Goal: Information Seeking & Learning: Find specific fact

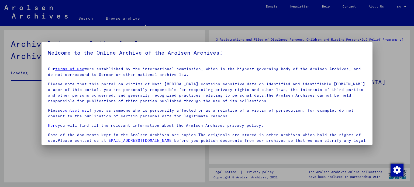
scroll to position [1, 0]
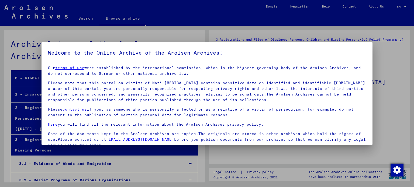
scroll to position [46, 0]
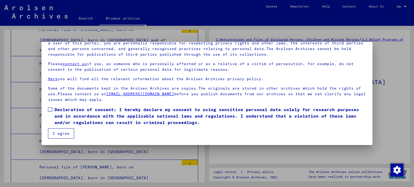
click at [52, 105] on mat-dialog-content "Our terms of use were established by the international commission, which is the…" at bounding box center [207, 78] width 331 height 122
click at [52, 110] on span at bounding box center [50, 110] width 4 height 4
click at [61, 131] on button "I agree" at bounding box center [61, 134] width 26 height 10
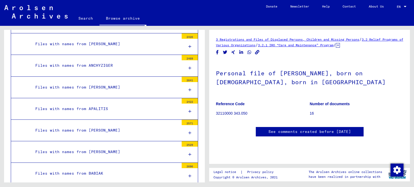
scroll to position [0, 0]
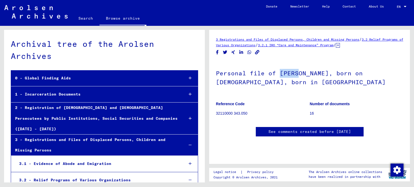
drag, startPoint x: 297, startPoint y: 74, endPoint x: 280, endPoint y: 74, distance: 17.0
click at [280, 74] on h1 "Personal file of [PERSON_NAME], born on [DEMOGRAPHIC_DATA], born in [GEOGRAPHIC…" at bounding box center [309, 77] width 187 height 33
copy h1 "SZYRA"
click at [102, 19] on link "Browse archive" at bounding box center [123, 19] width 47 height 14
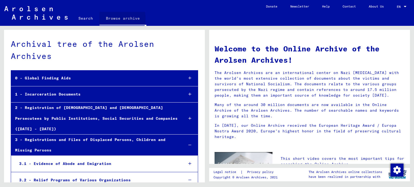
click at [84, 18] on link "Search" at bounding box center [86, 18] width 28 height 13
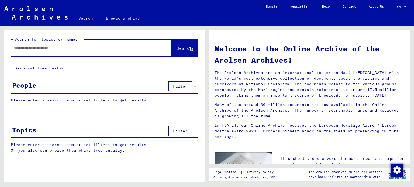
click at [94, 50] on input "text" at bounding box center [85, 48] width 142 height 6
paste input "*****"
type input "*****"
click at [192, 49] on icon at bounding box center [191, 49] width 5 height 5
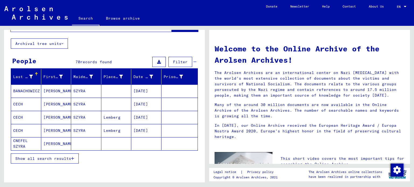
scroll to position [54, 0]
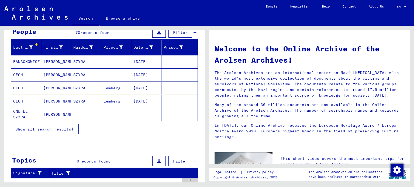
click at [57, 129] on span "Show all search results" at bounding box center [43, 129] width 56 height 5
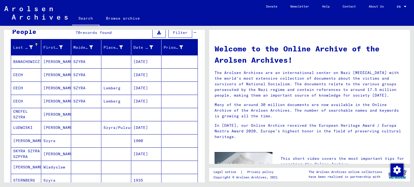
click at [53, 60] on mat-cell "[PERSON_NAME]" at bounding box center [56, 61] width 30 height 13
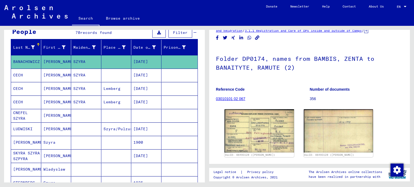
scroll to position [27, 0]
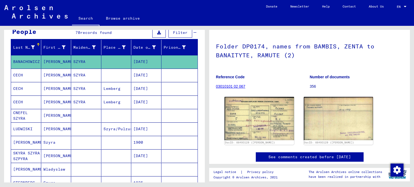
click at [64, 77] on mat-cell "[PERSON_NAME]" at bounding box center [56, 75] width 30 height 13
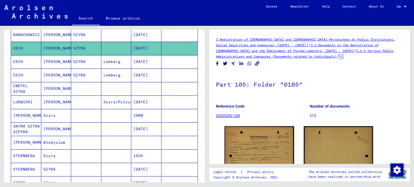
click at [72, 67] on mat-cell "SZYRA" at bounding box center [86, 61] width 30 height 13
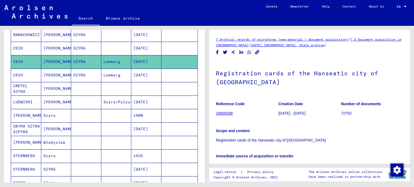
click at [69, 50] on mat-cell "[PERSON_NAME]" at bounding box center [56, 48] width 30 height 13
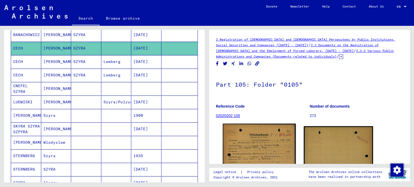
click at [260, 142] on img at bounding box center [259, 175] width 73 height 102
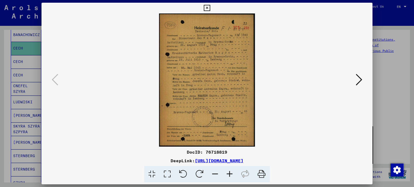
click at [384, 91] on div at bounding box center [207, 93] width 414 height 187
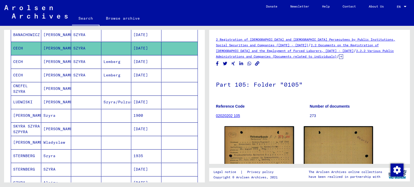
click at [102, 63] on mat-cell "Lemberg" at bounding box center [116, 61] width 30 height 13
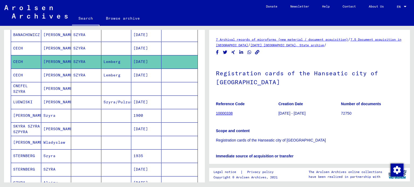
click at [90, 72] on mat-cell "SZYRA" at bounding box center [86, 75] width 30 height 13
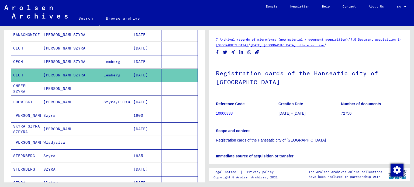
click at [96, 87] on mat-cell at bounding box center [86, 88] width 30 height 13
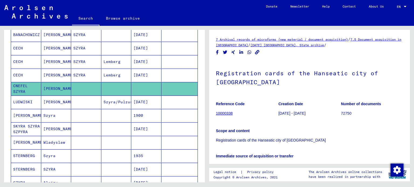
click at [85, 98] on mat-cell at bounding box center [86, 102] width 30 height 13
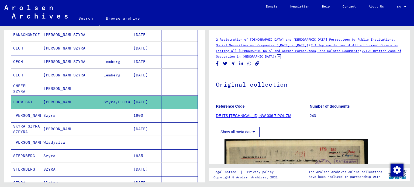
click at [84, 110] on mat-cell at bounding box center [86, 115] width 30 height 13
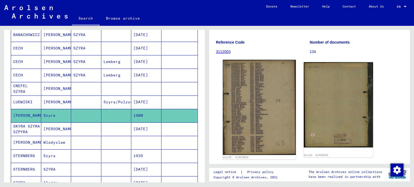
scroll to position [54, 0]
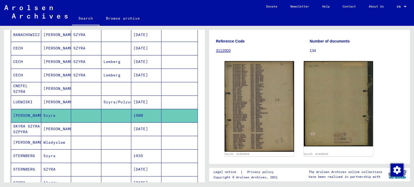
click at [83, 130] on mat-cell at bounding box center [86, 129] width 30 height 13
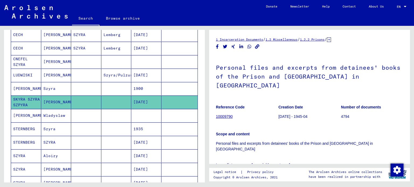
click at [86, 117] on mat-cell at bounding box center [86, 115] width 30 height 13
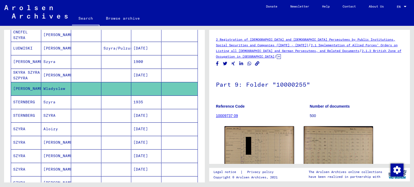
click at [82, 102] on mat-cell at bounding box center [86, 102] width 30 height 13
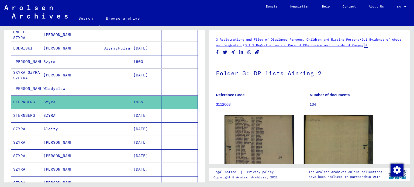
click at [79, 115] on mat-cell at bounding box center [86, 115] width 30 height 13
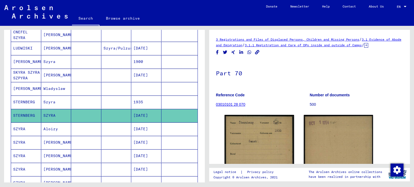
click at [73, 128] on mat-cell at bounding box center [86, 129] width 30 height 13
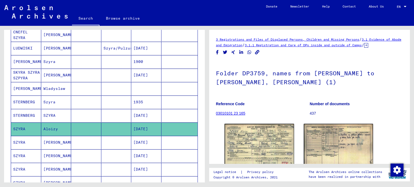
click at [74, 117] on mat-cell at bounding box center [86, 115] width 30 height 13
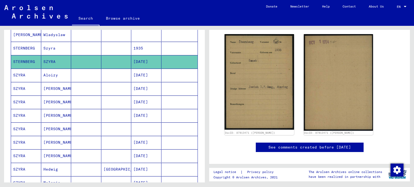
click at [74, 76] on mat-cell at bounding box center [86, 75] width 30 height 13
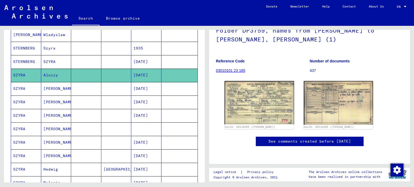
click at [113, 88] on mat-cell at bounding box center [116, 88] width 30 height 13
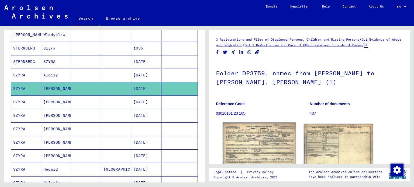
click at [255, 145] on img at bounding box center [259, 146] width 73 height 46
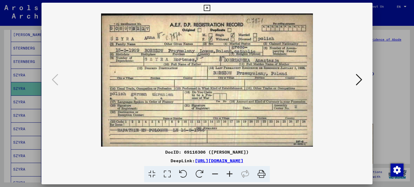
click at [378, 95] on div at bounding box center [207, 93] width 414 height 187
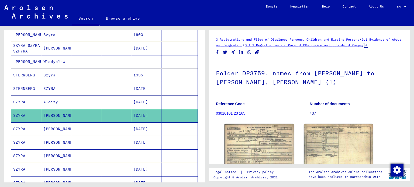
click at [87, 73] on mat-cell at bounding box center [86, 75] width 30 height 13
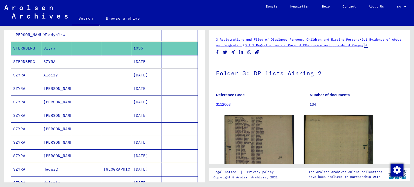
click at [83, 61] on mat-cell at bounding box center [86, 61] width 30 height 13
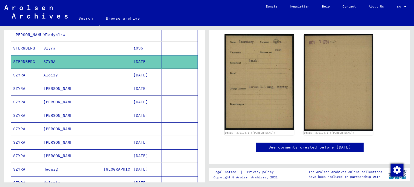
click at [82, 72] on mat-cell at bounding box center [86, 75] width 30 height 13
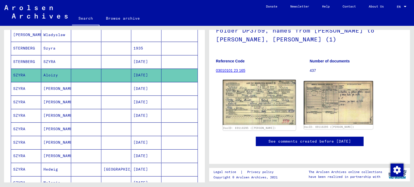
click at [259, 102] on img at bounding box center [259, 102] width 73 height 45
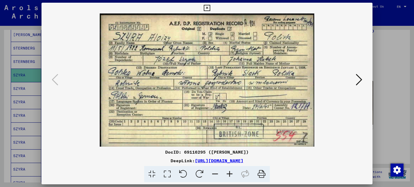
click at [371, 95] on div at bounding box center [207, 80] width 331 height 134
click at [390, 95] on div at bounding box center [207, 93] width 414 height 187
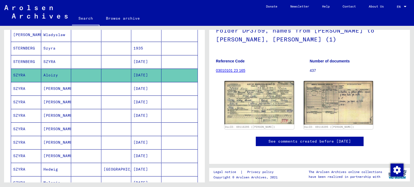
click at [87, 84] on mat-cell at bounding box center [86, 88] width 30 height 13
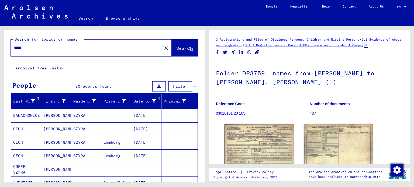
click at [144, 100] on div "Date of Birth" at bounding box center [145, 102] width 22 height 6
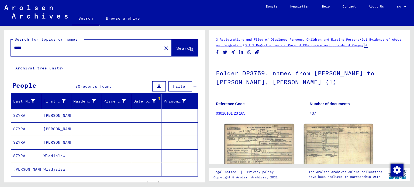
click at [142, 100] on div "Date of Birth" at bounding box center [145, 102] width 22 height 6
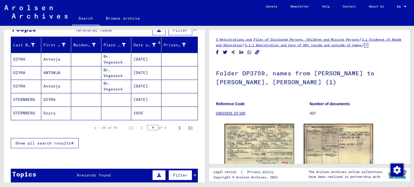
click at [66, 141] on span "Show all search results" at bounding box center [43, 143] width 56 height 5
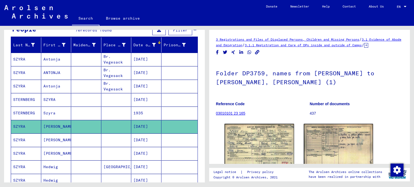
click at [71, 58] on mat-cell at bounding box center [86, 59] width 30 height 13
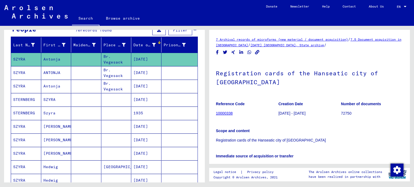
click at [73, 70] on mat-cell at bounding box center [86, 72] width 30 height 13
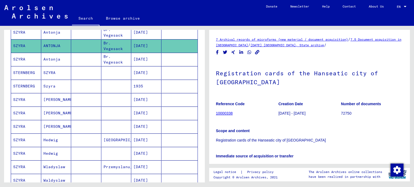
click at [81, 61] on mat-cell at bounding box center [86, 59] width 30 height 13
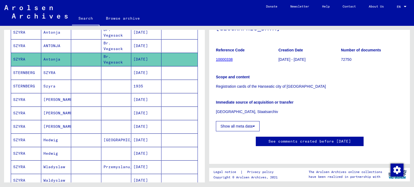
click at [113, 74] on mat-cell at bounding box center [116, 72] width 30 height 13
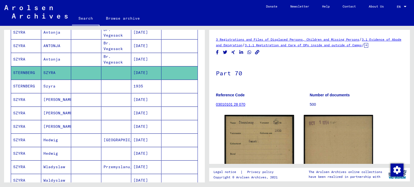
click at [102, 87] on mat-cell at bounding box center [116, 86] width 30 height 13
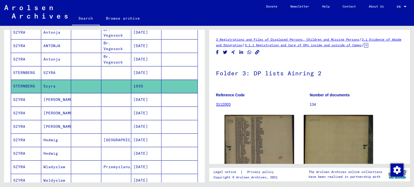
click at [98, 102] on mat-cell at bounding box center [86, 99] width 30 height 13
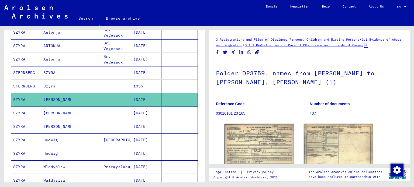
click at [96, 115] on mat-cell at bounding box center [86, 113] width 30 height 13
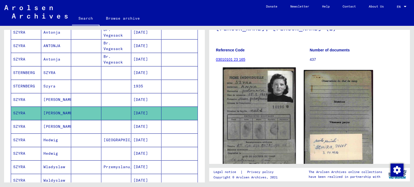
click at [258, 104] on img at bounding box center [259, 120] width 73 height 104
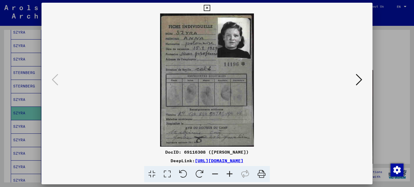
click at [375, 102] on div at bounding box center [207, 93] width 414 height 187
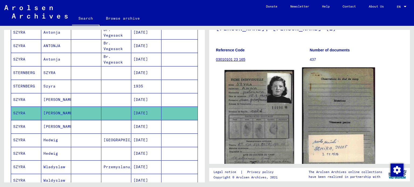
click at [315, 119] on img at bounding box center [338, 119] width 73 height 103
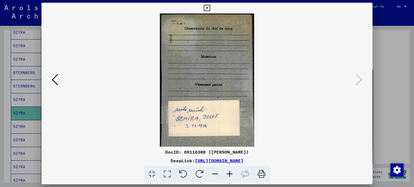
click at [381, 110] on div at bounding box center [207, 93] width 414 height 187
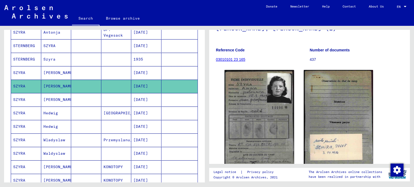
click at [83, 102] on mat-cell at bounding box center [86, 99] width 30 height 13
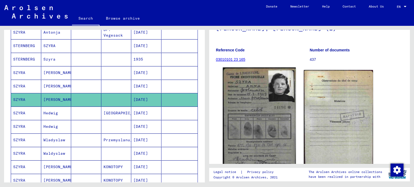
click at [269, 103] on img at bounding box center [259, 119] width 73 height 103
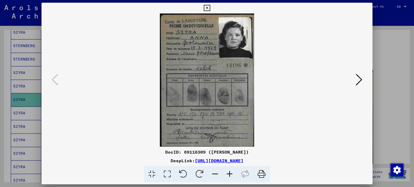
click at [382, 103] on div at bounding box center [207, 93] width 414 height 187
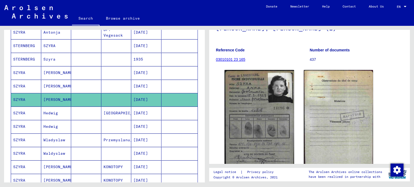
click at [102, 112] on mat-cell "[GEOGRAPHIC_DATA]" at bounding box center [116, 113] width 30 height 13
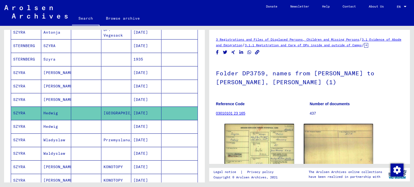
scroll to position [125, 0]
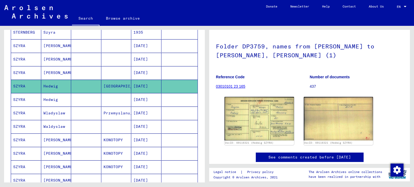
click at [95, 108] on mat-cell at bounding box center [86, 113] width 30 height 13
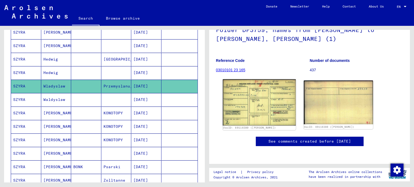
click at [260, 97] on img at bounding box center [259, 103] width 73 height 46
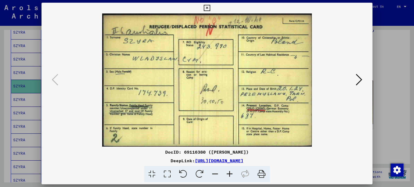
click at [385, 90] on div at bounding box center [207, 93] width 414 height 187
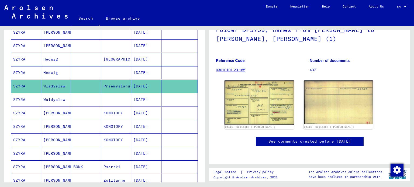
click at [108, 102] on mat-cell at bounding box center [116, 99] width 30 height 13
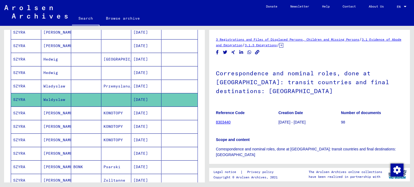
click at [105, 109] on mat-cell "KONOTOPY" at bounding box center [116, 113] width 30 height 13
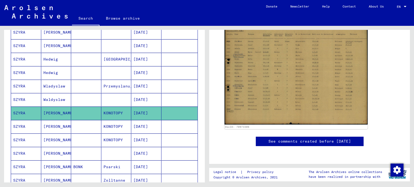
click at [119, 126] on mat-cell "KONOTOPY" at bounding box center [116, 126] width 30 height 13
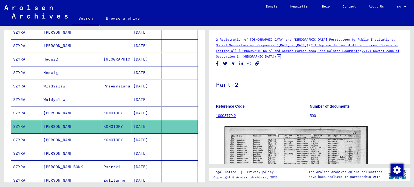
click at [95, 135] on mat-cell at bounding box center [86, 140] width 30 height 13
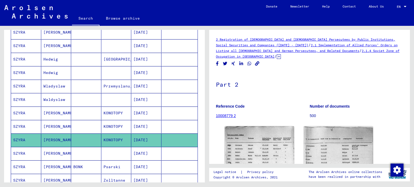
click at [93, 125] on mat-cell at bounding box center [86, 126] width 30 height 13
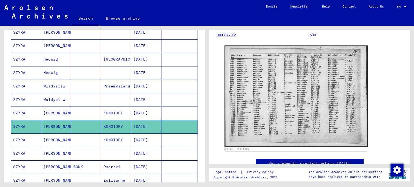
click at [79, 137] on mat-cell at bounding box center [86, 140] width 30 height 13
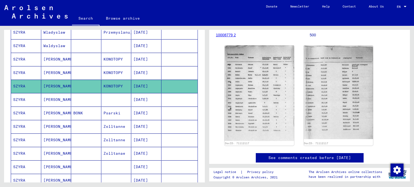
click at [114, 99] on mat-cell at bounding box center [116, 99] width 30 height 13
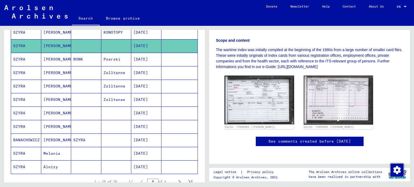
click at [93, 60] on mat-cell "BONK" at bounding box center [86, 59] width 30 height 13
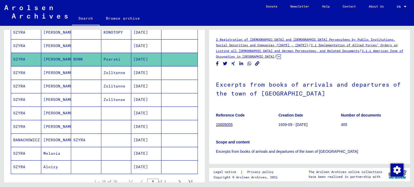
click at [85, 75] on mat-cell at bounding box center [86, 72] width 30 height 13
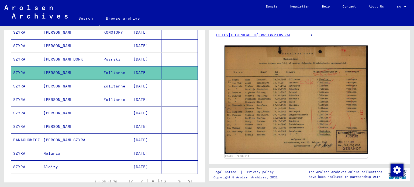
click at [97, 84] on mat-cell at bounding box center [86, 86] width 30 height 13
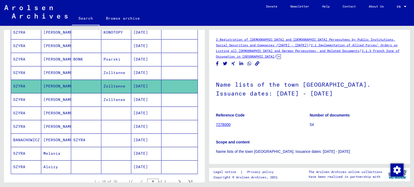
click at [83, 97] on mat-cell at bounding box center [86, 99] width 30 height 13
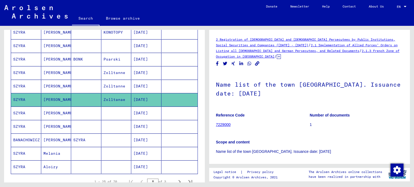
click at [65, 80] on mat-cell "[PERSON_NAME]" at bounding box center [56, 86] width 30 height 13
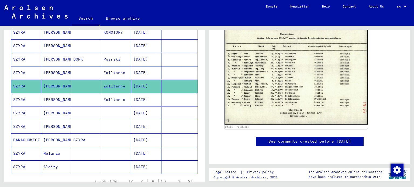
click at [102, 96] on mat-cell "Zolltanae" at bounding box center [116, 99] width 30 height 13
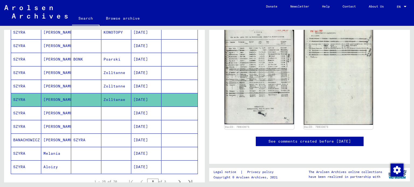
click at [79, 116] on mat-cell at bounding box center [86, 113] width 30 height 13
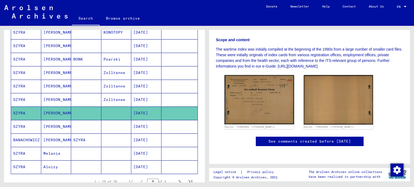
click at [81, 124] on mat-cell at bounding box center [86, 126] width 30 height 13
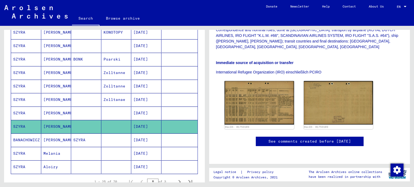
click at [103, 136] on mat-cell at bounding box center [116, 140] width 30 height 13
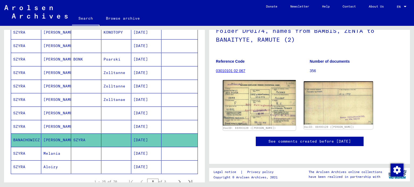
click at [259, 91] on img at bounding box center [259, 103] width 73 height 46
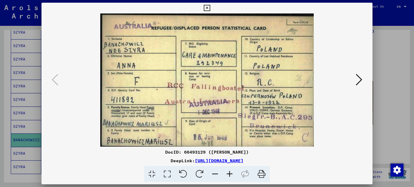
click at [391, 93] on div at bounding box center [207, 93] width 414 height 187
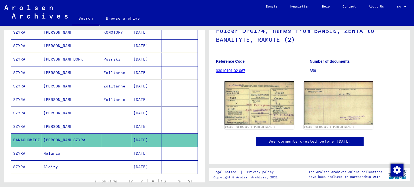
click at [111, 156] on mat-cell at bounding box center [116, 153] width 30 height 13
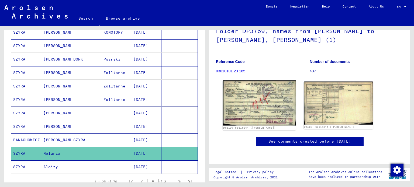
click at [257, 95] on img at bounding box center [259, 103] width 73 height 45
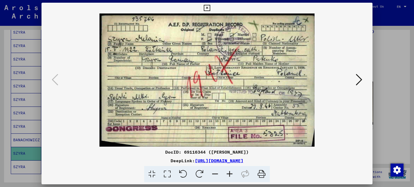
click at [379, 98] on div at bounding box center [207, 93] width 414 height 187
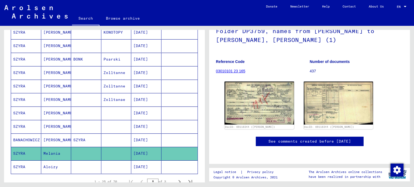
click at [101, 164] on mat-cell at bounding box center [116, 167] width 30 height 13
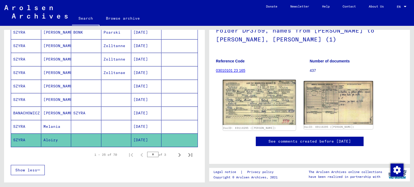
click at [263, 96] on img at bounding box center [259, 102] width 73 height 45
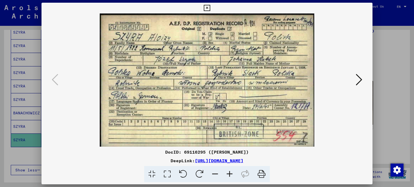
click at [354, 105] on img at bounding box center [207, 80] width 295 height 134
click at [375, 104] on div at bounding box center [207, 93] width 414 height 187
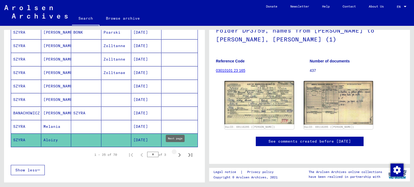
click at [179, 153] on icon "Next page" at bounding box center [180, 155] width 2 height 4
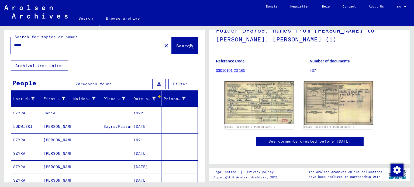
click at [77, 113] on mat-cell at bounding box center [86, 113] width 30 height 13
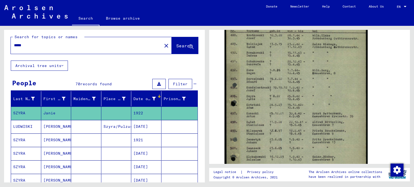
click at [94, 128] on mat-cell at bounding box center [86, 126] width 30 height 13
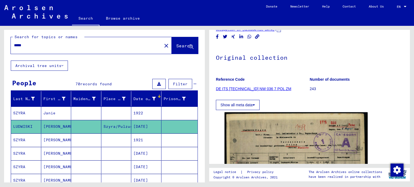
click at [108, 137] on mat-cell at bounding box center [116, 140] width 30 height 13
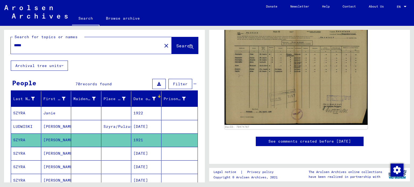
click at [104, 148] on mat-cell at bounding box center [116, 153] width 30 height 13
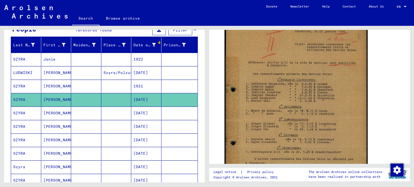
click at [103, 112] on mat-cell at bounding box center [116, 113] width 30 height 13
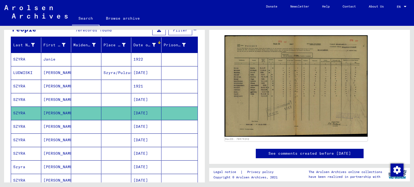
click at [90, 135] on mat-cell at bounding box center [86, 140] width 30 height 13
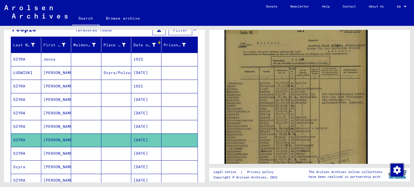
click at [91, 128] on mat-cell at bounding box center [86, 126] width 30 height 13
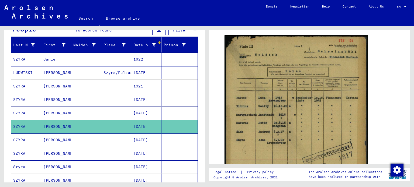
click at [77, 155] on mat-cell at bounding box center [86, 153] width 30 height 13
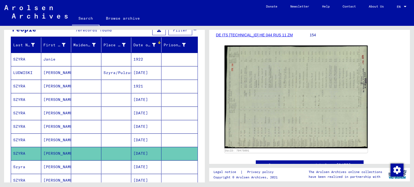
click at [84, 166] on mat-cell at bounding box center [86, 167] width 30 height 13
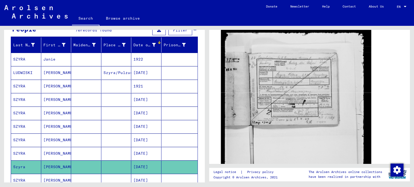
click at [282, 88] on img at bounding box center [296, 129] width 150 height 201
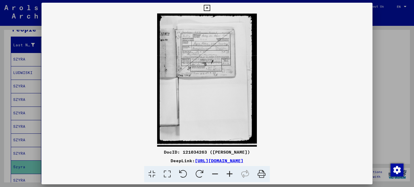
click at [226, 177] on icon at bounding box center [230, 174] width 15 height 16
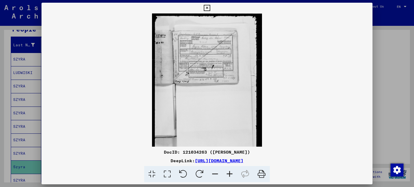
click at [226, 177] on icon at bounding box center [230, 174] width 15 height 16
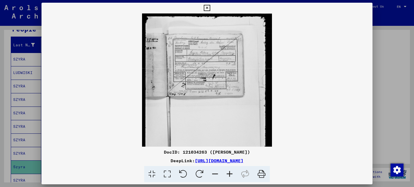
click at [226, 177] on icon at bounding box center [230, 174] width 15 height 16
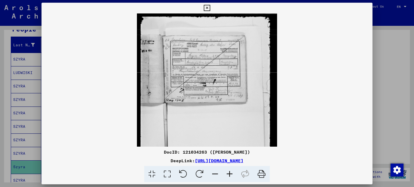
click at [226, 177] on icon at bounding box center [230, 174] width 15 height 16
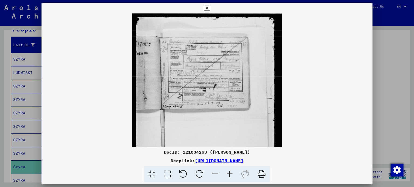
click at [226, 177] on icon at bounding box center [230, 174] width 15 height 16
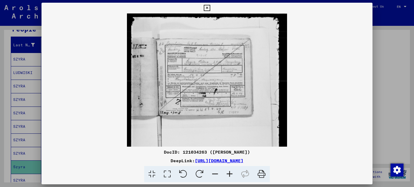
click at [226, 177] on icon at bounding box center [230, 174] width 15 height 16
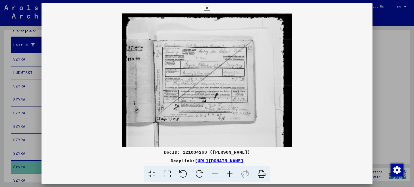
click at [226, 177] on icon at bounding box center [230, 174] width 15 height 16
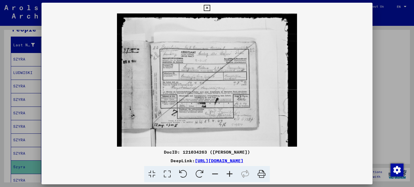
click at [226, 177] on icon at bounding box center [230, 174] width 15 height 16
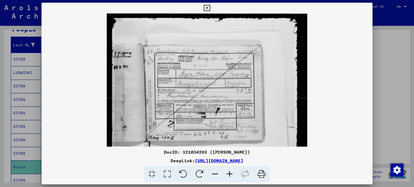
click at [226, 177] on icon at bounding box center [230, 174] width 15 height 16
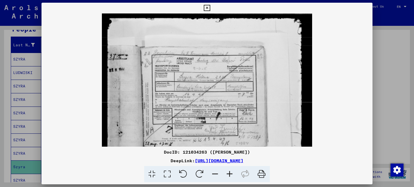
click at [226, 177] on icon at bounding box center [230, 174] width 15 height 16
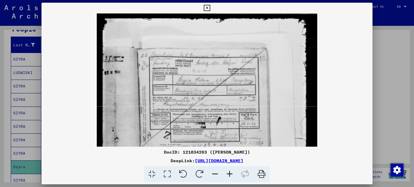
click at [226, 177] on icon at bounding box center [230, 174] width 15 height 16
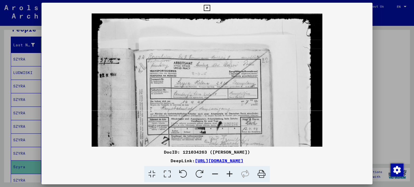
click at [226, 177] on icon at bounding box center [230, 174] width 15 height 16
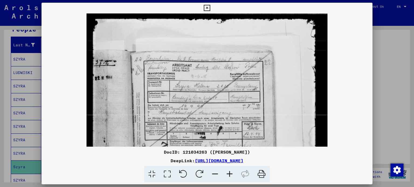
click at [226, 177] on icon at bounding box center [230, 174] width 15 height 16
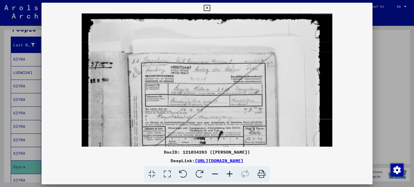
click at [226, 177] on icon at bounding box center [230, 174] width 15 height 16
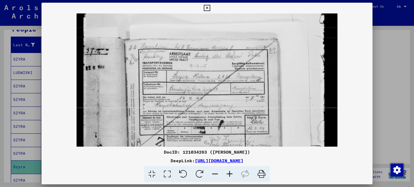
drag, startPoint x: 213, startPoint y: 114, endPoint x: 215, endPoint y: 98, distance: 16.4
click at [215, 98] on img at bounding box center [207, 172] width 261 height 349
click at [228, 176] on icon at bounding box center [230, 174] width 15 height 16
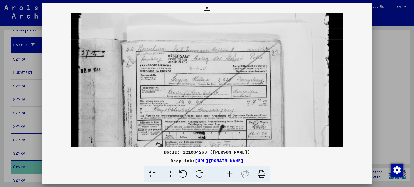
click at [228, 176] on icon at bounding box center [230, 174] width 15 height 16
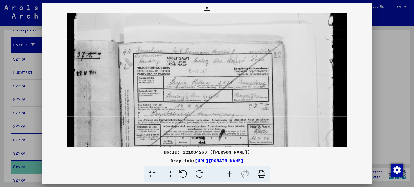
click at [228, 176] on icon at bounding box center [230, 174] width 15 height 16
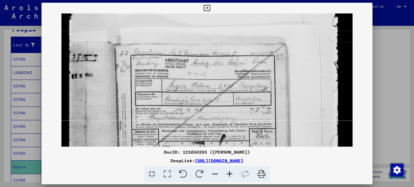
click at [228, 176] on icon at bounding box center [230, 174] width 15 height 16
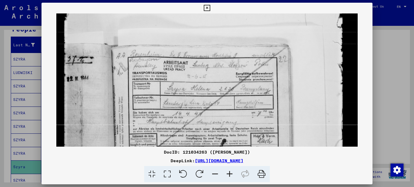
click at [228, 176] on icon at bounding box center [230, 174] width 15 height 16
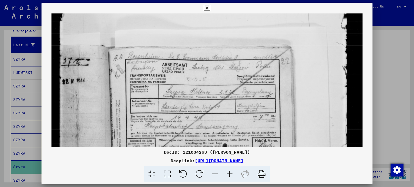
click at [228, 176] on icon at bounding box center [230, 174] width 15 height 16
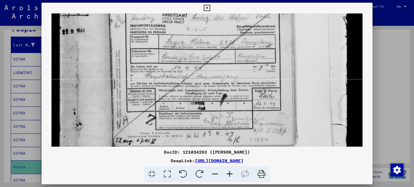
drag, startPoint x: 215, startPoint y: 122, endPoint x: 214, endPoint y: 73, distance: 48.8
click at [214, 73] on img at bounding box center [208, 156] width 312 height 417
click at [389, 102] on div at bounding box center [207, 93] width 414 height 187
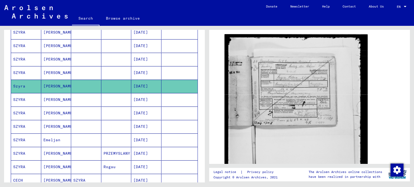
click at [104, 100] on mat-cell at bounding box center [116, 99] width 30 height 13
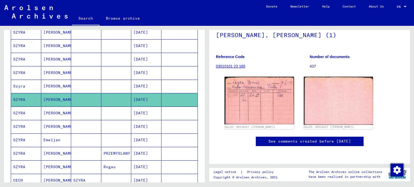
click at [101, 116] on mat-cell at bounding box center [116, 113] width 30 height 13
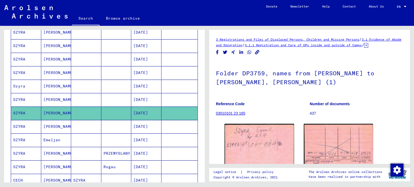
click at [95, 124] on mat-cell at bounding box center [86, 126] width 30 height 13
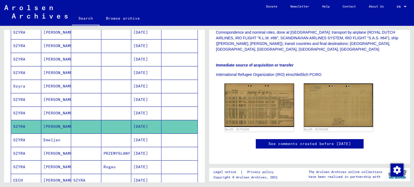
click at [96, 143] on mat-cell at bounding box center [86, 140] width 30 height 13
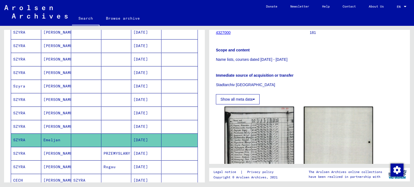
click at [98, 153] on mat-cell at bounding box center [86, 153] width 30 height 13
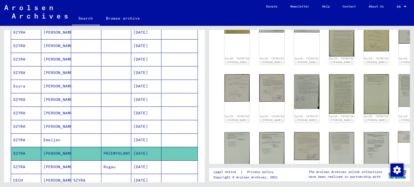
click at [398, 131] on img at bounding box center [411, 137] width 26 height 12
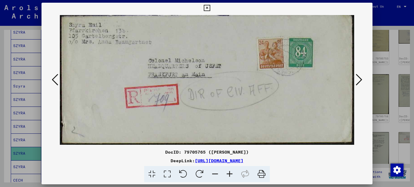
click at [382, 114] on div at bounding box center [207, 93] width 414 height 187
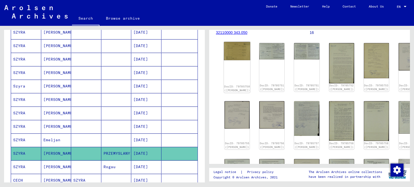
click at [235, 85] on div "DocID: 79705750 ([PERSON_NAME])" at bounding box center [237, 89] width 26 height 8
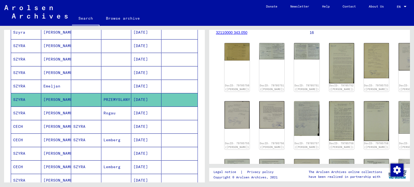
click at [76, 112] on mat-cell at bounding box center [86, 113] width 30 height 13
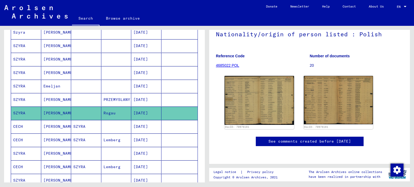
click at [83, 122] on mat-cell "SZYRA" at bounding box center [86, 126] width 30 height 13
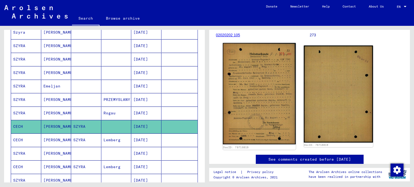
click at [271, 109] on img at bounding box center [259, 94] width 73 height 102
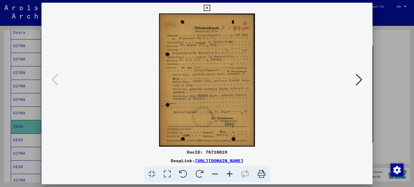
click at [378, 113] on div at bounding box center [207, 93] width 414 height 187
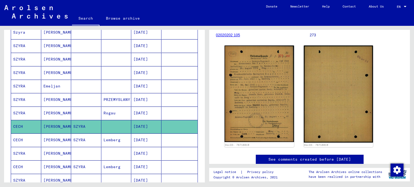
click at [112, 140] on mat-cell "Lemberg" at bounding box center [116, 140] width 30 height 13
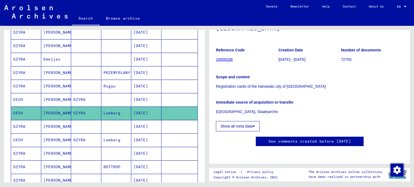
click at [96, 130] on mat-cell at bounding box center [86, 126] width 30 height 13
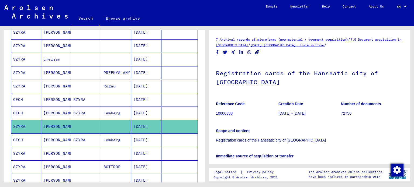
click at [92, 138] on mat-cell "SZYRA" at bounding box center [86, 140] width 30 height 13
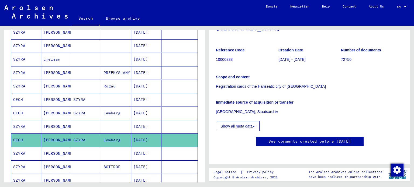
click at [118, 150] on mat-cell at bounding box center [116, 153] width 30 height 13
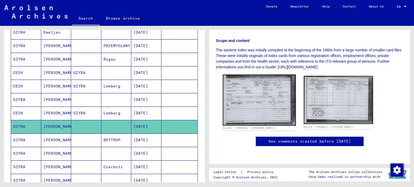
click at [244, 93] on img at bounding box center [259, 100] width 73 height 51
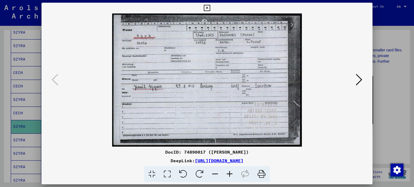
click at [368, 102] on div at bounding box center [207, 80] width 331 height 134
click at [380, 105] on div at bounding box center [207, 93] width 414 height 187
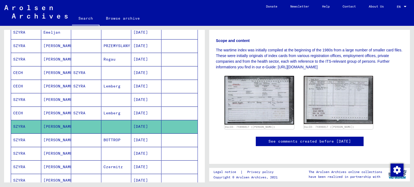
click at [94, 136] on mat-cell at bounding box center [86, 140] width 30 height 13
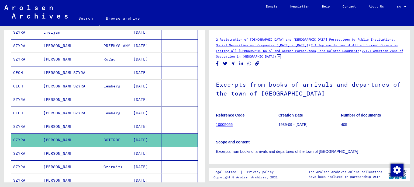
scroll to position [272, 0]
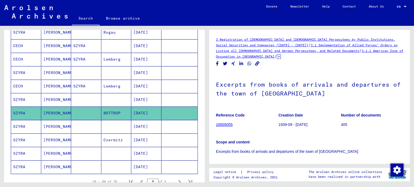
click at [108, 120] on mat-cell at bounding box center [116, 126] width 30 height 13
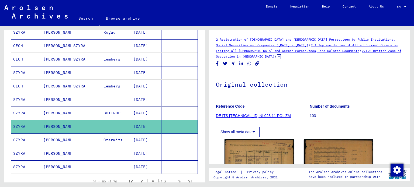
click at [91, 139] on mat-cell at bounding box center [86, 140] width 30 height 13
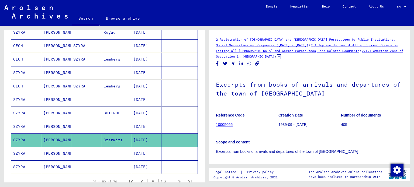
click at [89, 152] on mat-cell at bounding box center [86, 153] width 30 height 13
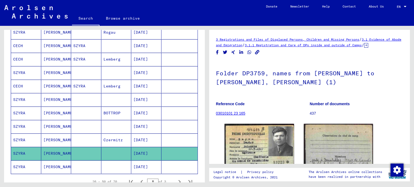
click at [102, 162] on mat-cell at bounding box center [116, 167] width 30 height 13
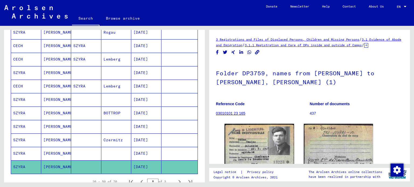
click at [106, 153] on mat-cell at bounding box center [116, 153] width 30 height 13
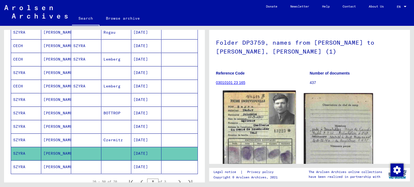
scroll to position [54, 0]
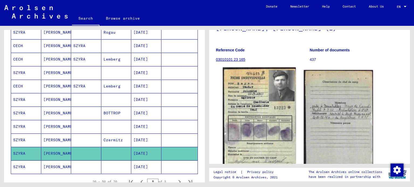
click at [266, 105] on img at bounding box center [259, 120] width 73 height 104
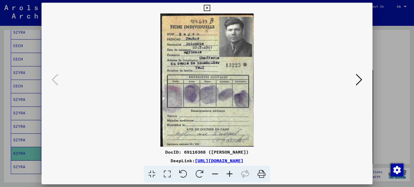
click at [393, 102] on div at bounding box center [207, 93] width 414 height 187
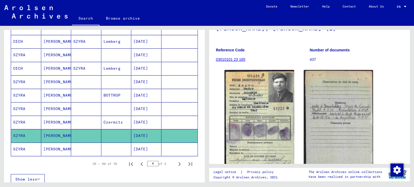
scroll to position [299, 0]
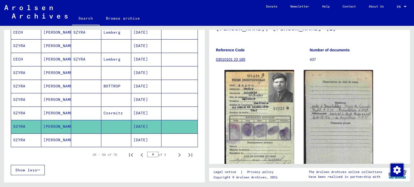
click at [113, 128] on mat-cell at bounding box center [116, 126] width 30 height 13
click at [112, 136] on mat-cell at bounding box center [116, 140] width 30 height 13
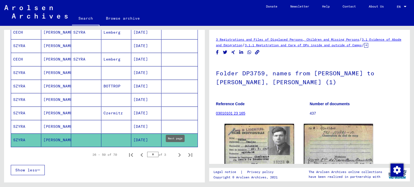
click at [176, 152] on icon "Next page" at bounding box center [180, 156] width 8 height 8
type input "*"
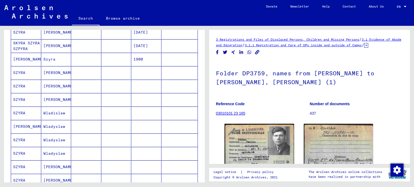
scroll to position [56, 0]
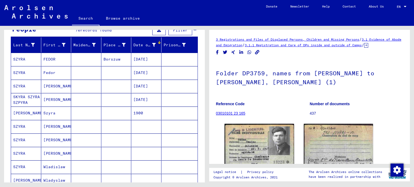
click at [74, 62] on mat-cell at bounding box center [86, 59] width 30 height 13
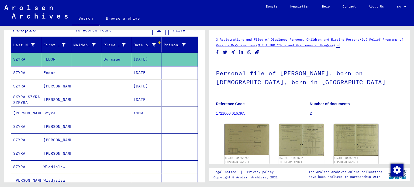
click at [72, 69] on mat-cell at bounding box center [86, 72] width 30 height 13
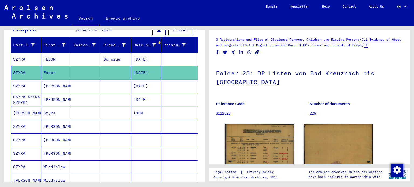
click at [68, 86] on mat-cell "[PERSON_NAME]" at bounding box center [56, 86] width 30 height 13
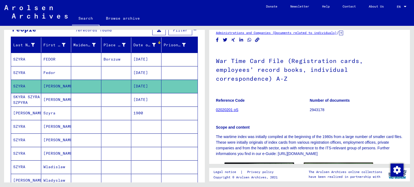
scroll to position [27, 0]
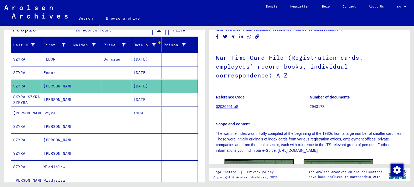
click at [88, 101] on mat-cell at bounding box center [86, 99] width 30 height 13
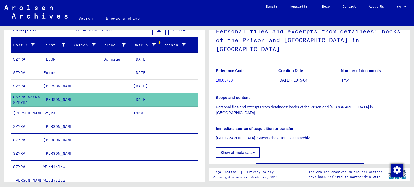
scroll to position [57, 0]
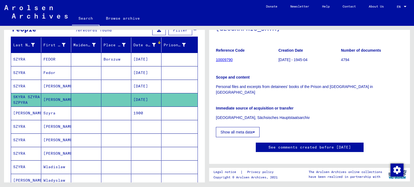
click at [131, 123] on mat-cell at bounding box center [146, 126] width 30 height 13
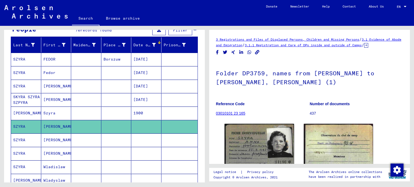
click at [119, 115] on mat-cell at bounding box center [116, 113] width 30 height 13
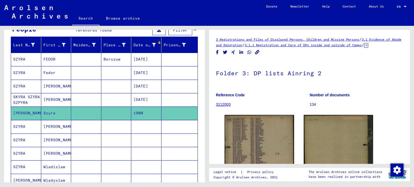
scroll to position [93, 0]
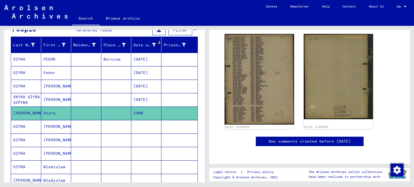
click at [104, 120] on mat-cell at bounding box center [116, 126] width 30 height 13
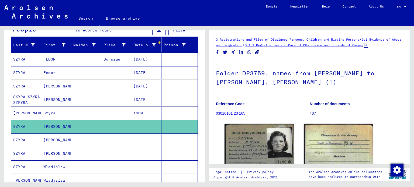
scroll to position [108, 0]
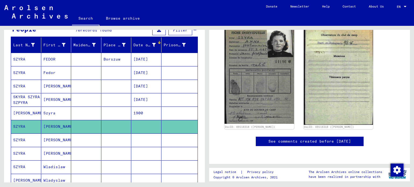
click at [112, 141] on mat-cell at bounding box center [116, 140] width 30 height 13
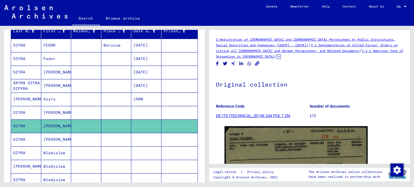
scroll to position [83, 0]
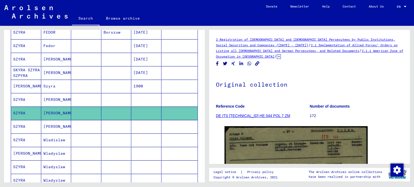
click at [108, 127] on mat-cell at bounding box center [116, 126] width 30 height 13
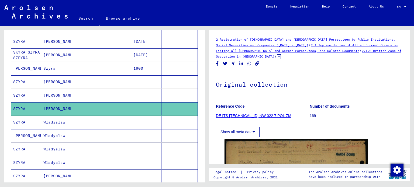
scroll to position [110, 0]
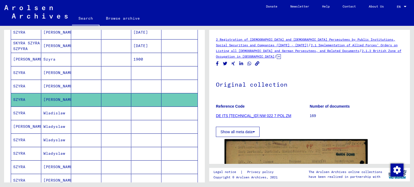
click at [102, 110] on mat-cell at bounding box center [116, 113] width 30 height 13
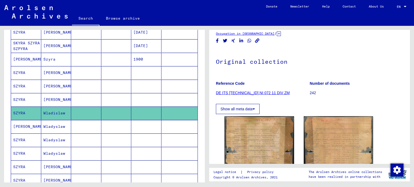
scroll to position [119, 0]
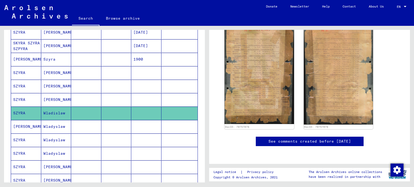
click at [118, 130] on mat-cell at bounding box center [116, 126] width 30 height 13
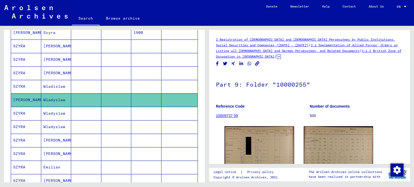
scroll to position [191, 0]
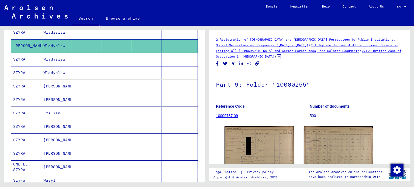
click at [112, 109] on mat-cell at bounding box center [116, 113] width 30 height 13
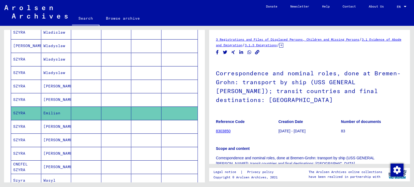
click at [98, 124] on mat-cell at bounding box center [86, 126] width 30 height 13
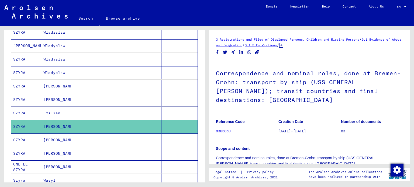
click at [96, 134] on mat-cell at bounding box center [86, 140] width 30 height 13
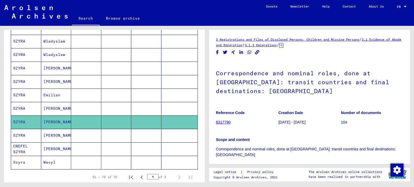
scroll to position [245, 0]
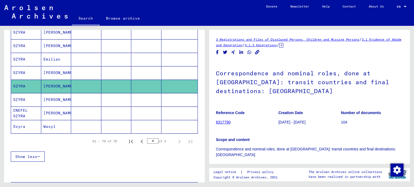
click at [103, 102] on mat-cell at bounding box center [116, 99] width 30 height 13
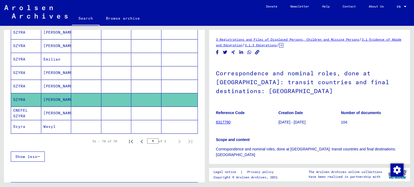
click at [106, 113] on mat-cell at bounding box center [116, 113] width 30 height 13
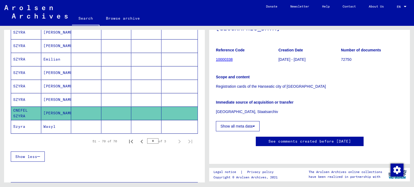
scroll to position [63, 0]
click at [117, 128] on mat-cell at bounding box center [116, 126] width 30 height 13
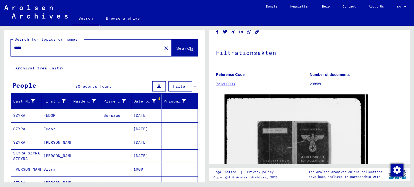
drag, startPoint x: 70, startPoint y: 47, endPoint x: 0, endPoint y: 54, distance: 70.4
click at [0, 54] on div "Search for topics or names ***** close Search Archival tree units People 70 rec…" at bounding box center [103, 104] width 207 height 157
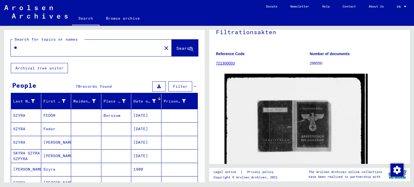
type input "*"
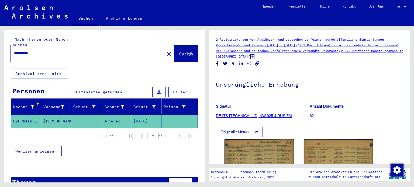
scroll to position [67, 0]
